Goal: Find specific page/section: Find specific page/section

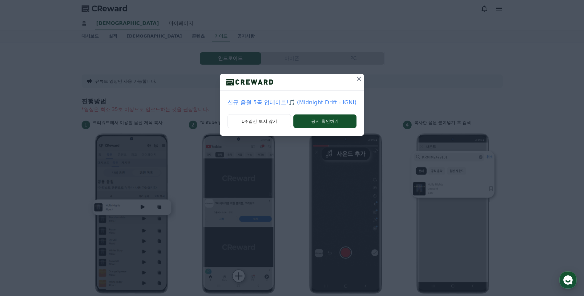
click at [358, 77] on icon at bounding box center [358, 78] width 7 height 7
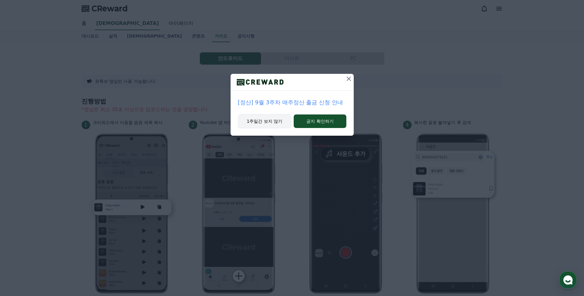
click at [257, 124] on button "1주일간 보지 않기" at bounding box center [265, 121] width 54 height 14
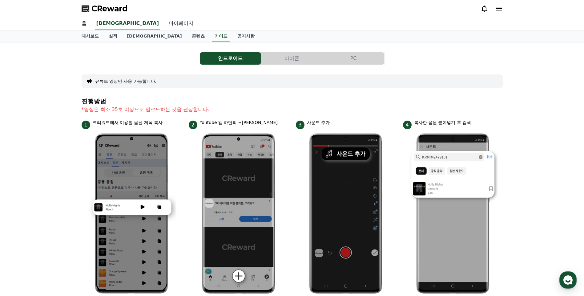
click at [164, 24] on link "마이페이지" at bounding box center [181, 23] width 34 height 13
select select "**********"
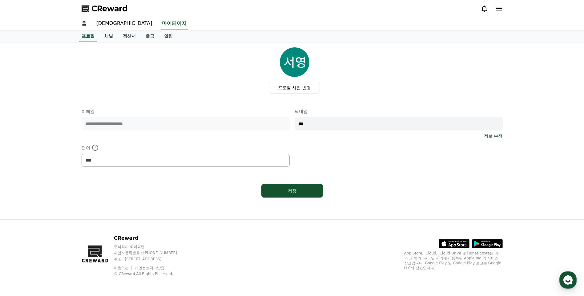
click at [109, 38] on link "채널" at bounding box center [108, 36] width 18 height 12
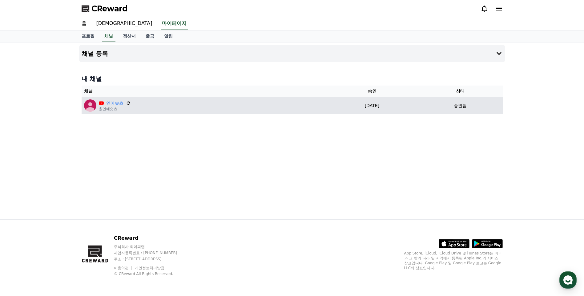
click at [108, 104] on link "연예숏츠" at bounding box center [114, 103] width 17 height 6
